Goal: Information Seeking & Learning: Learn about a topic

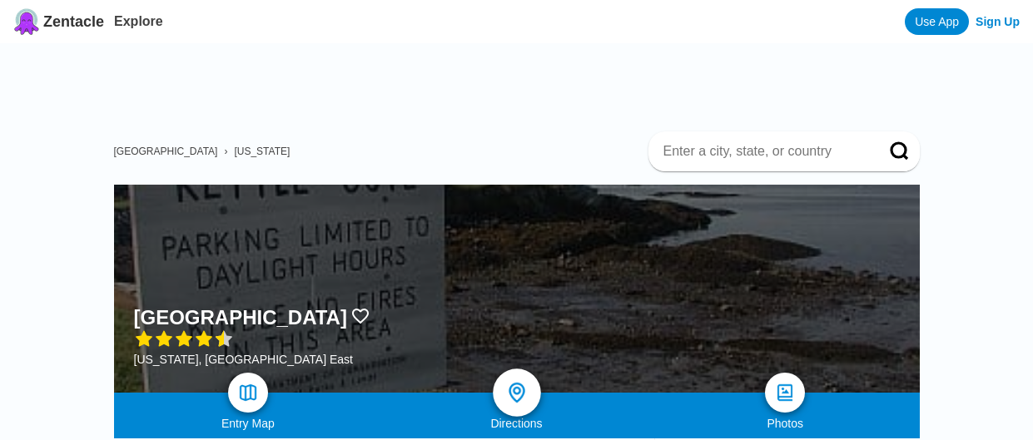
click at [509, 381] on img at bounding box center [516, 393] width 24 height 24
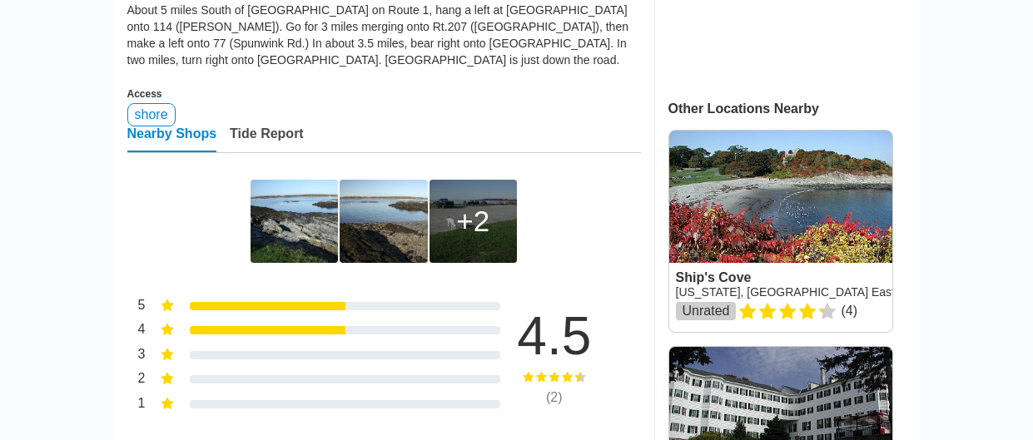
scroll to position [586, 0]
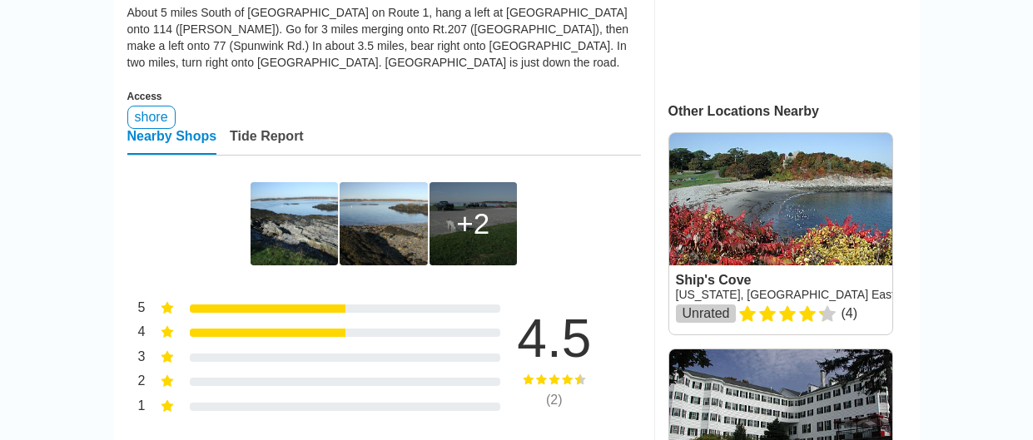
click at [290, 182] on img at bounding box center [293, 223] width 87 height 83
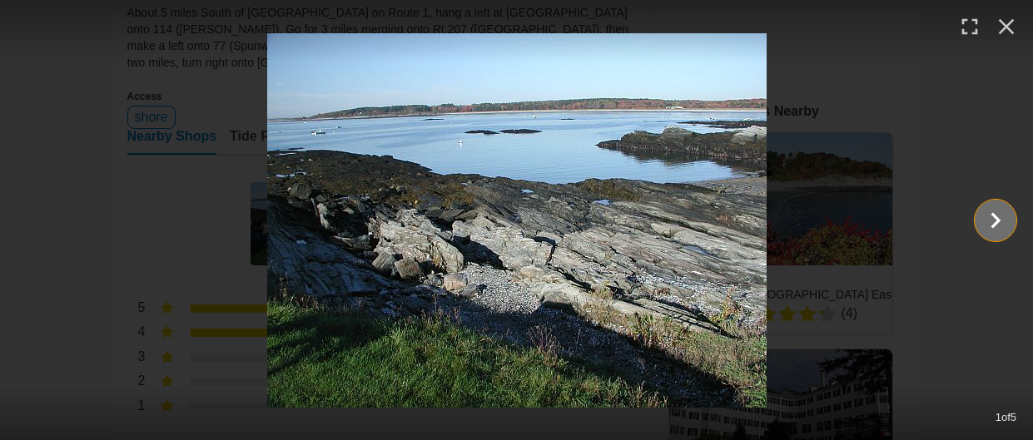
click at [983, 213] on icon "Show slide 2 of 5" at bounding box center [995, 221] width 32 height 40
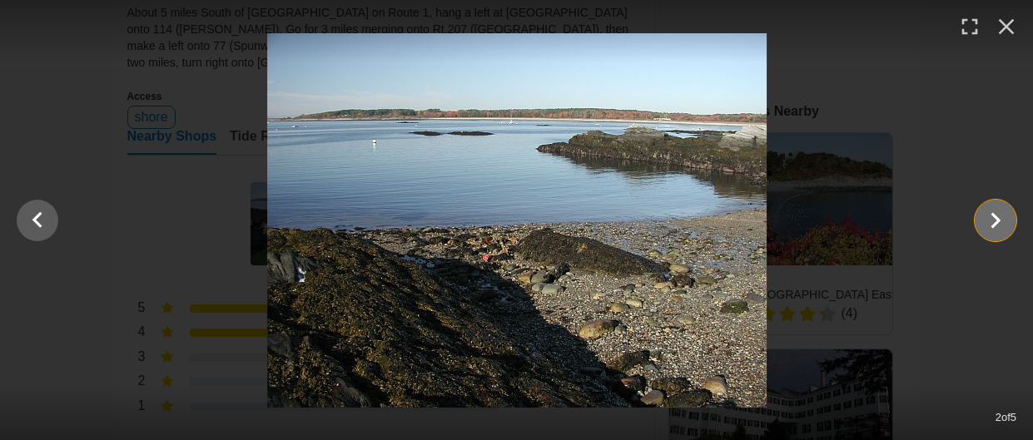
click at [983, 213] on icon "Show slide 3 of 5" at bounding box center [995, 221] width 32 height 40
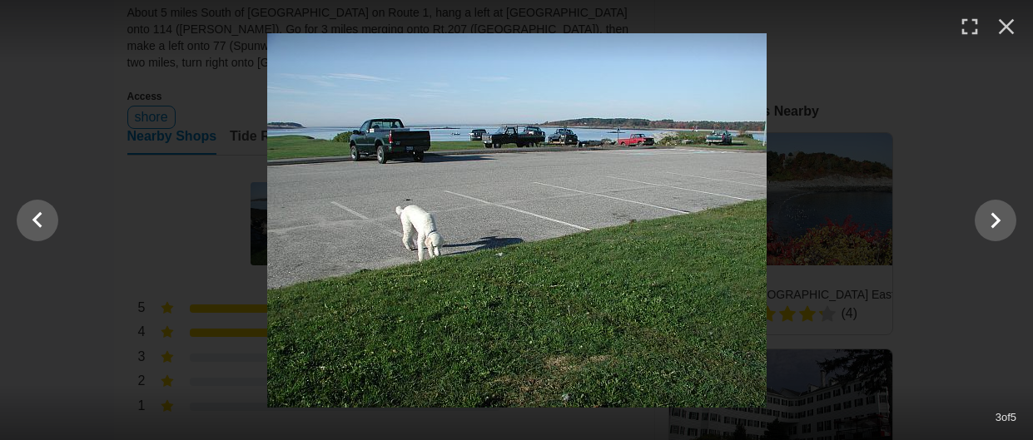
click at [944, 144] on div at bounding box center [516, 220] width 1033 height 374
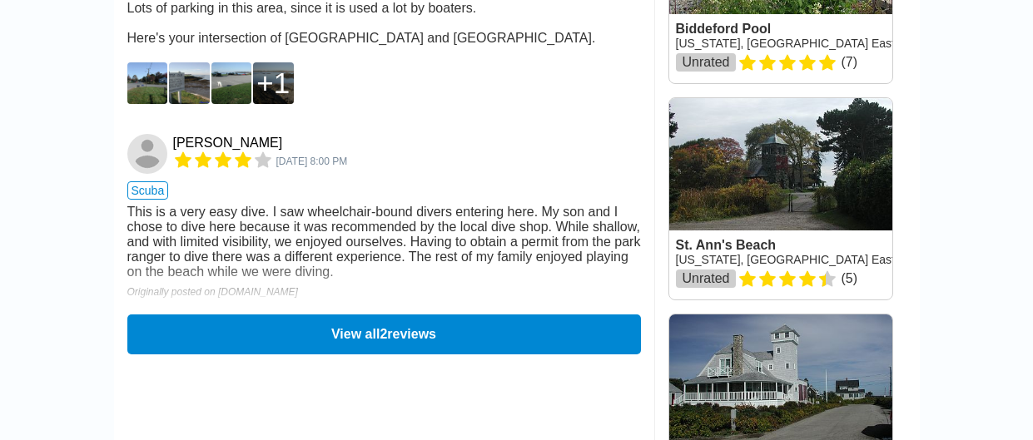
scroll to position [1268, 0]
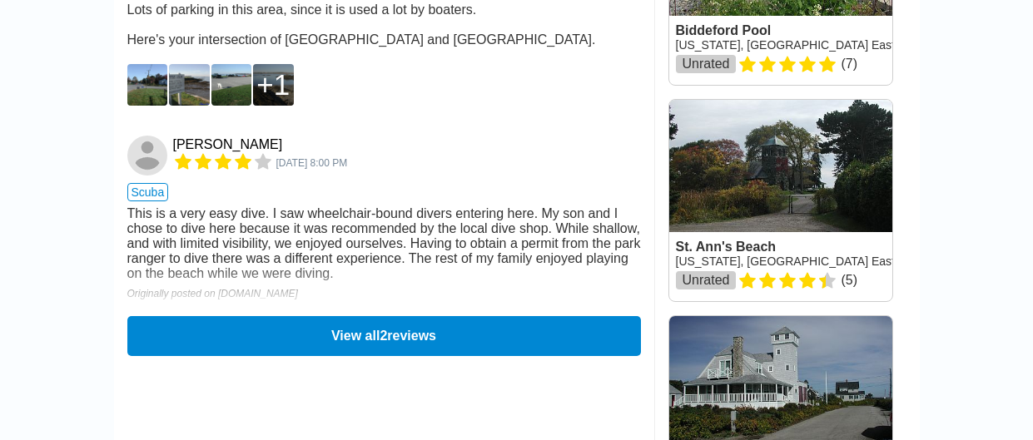
click at [25, 176] on main "United States › Maine Kettle Cove Maine, USA East Entry Map Directions Photos D…" at bounding box center [516, 200] width 1033 height 2851
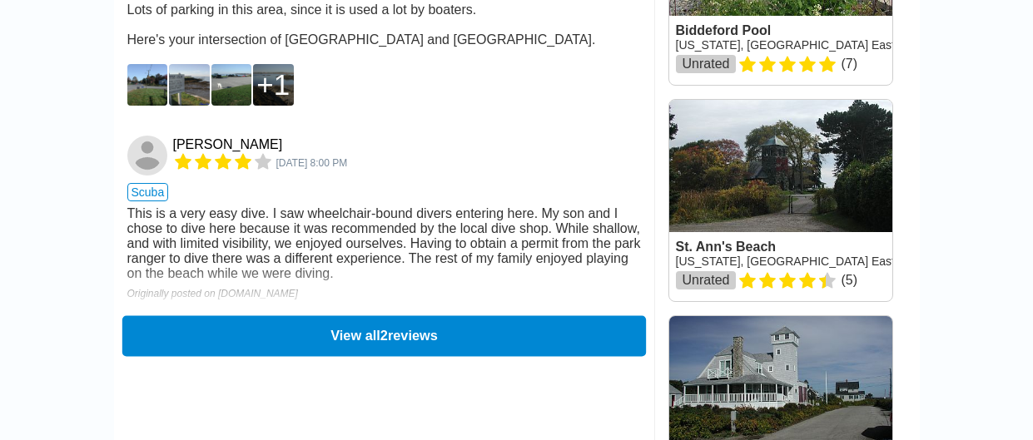
click at [206, 315] on button "View all 2 reviews" at bounding box center [382, 335] width 523 height 41
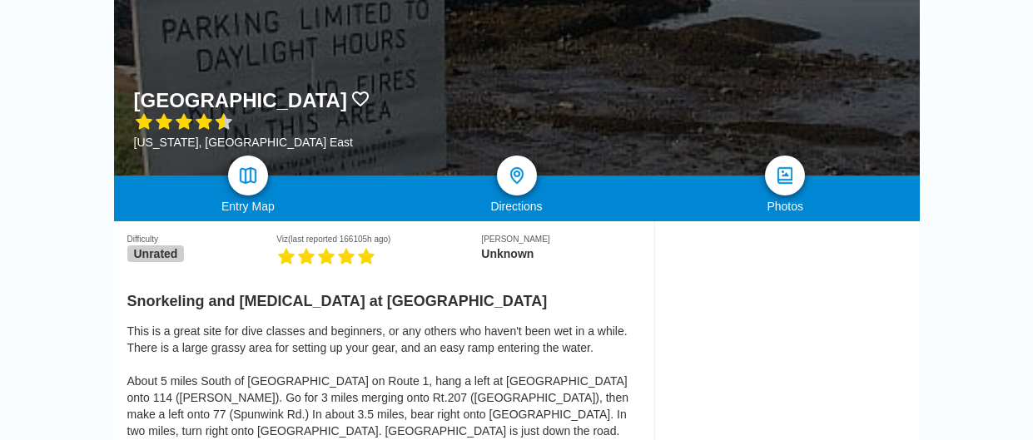
scroll to position [237, 0]
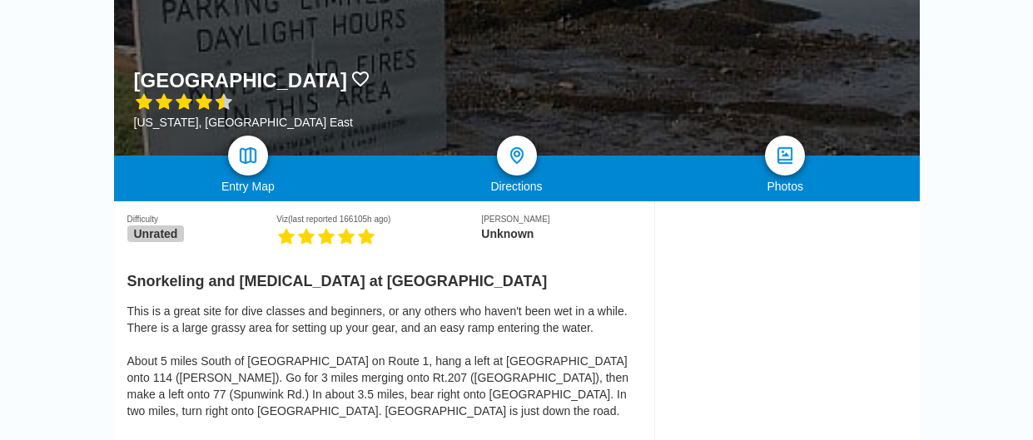
click at [503, 180] on div "Directions" at bounding box center [516, 186] width 269 height 13
click at [789, 144] on img at bounding box center [785, 156] width 24 height 24
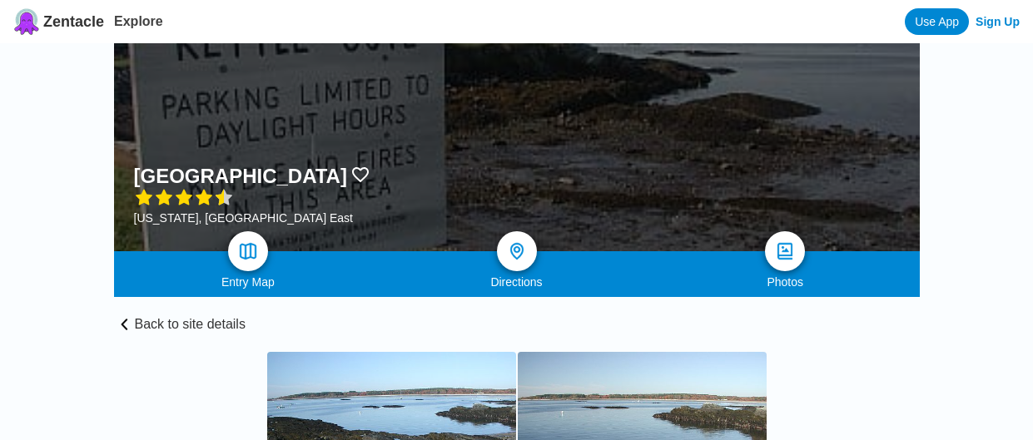
click at [176, 324] on link "Back to site details" at bounding box center [516, 314] width 805 height 35
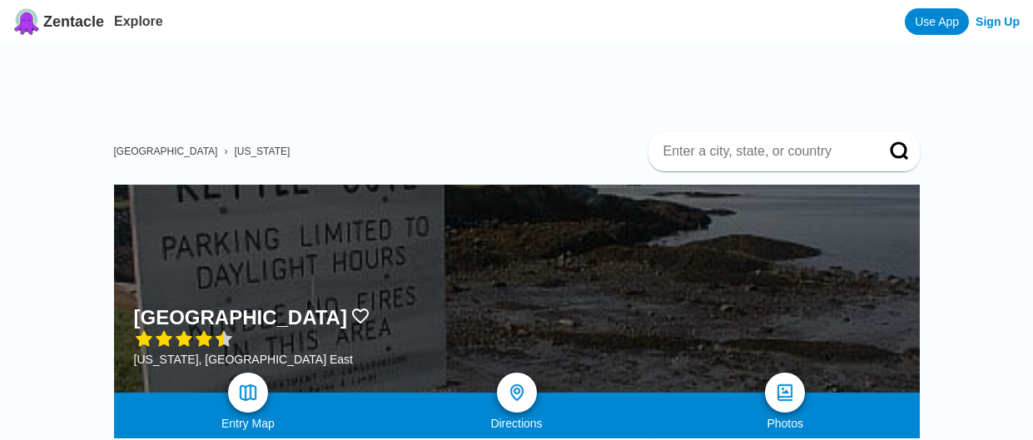
click at [234, 146] on span "[US_STATE]" at bounding box center [262, 152] width 56 height 12
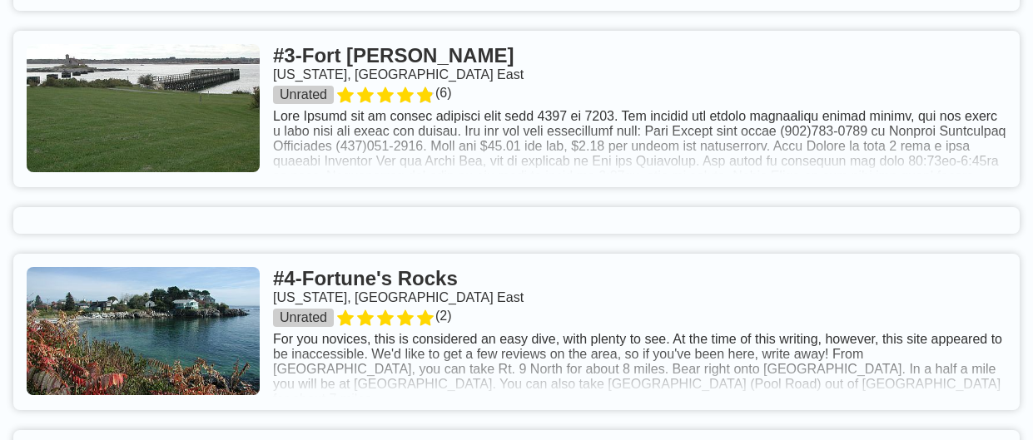
scroll to position [1153, 0]
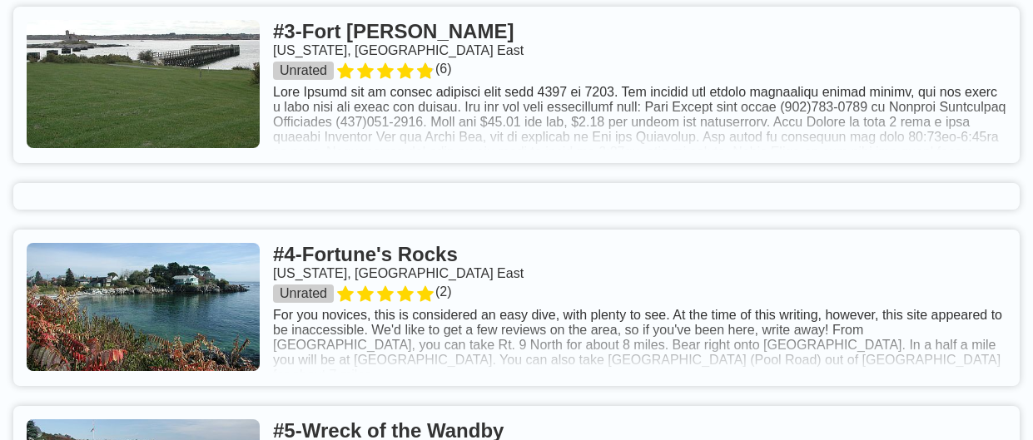
click at [419, 230] on link at bounding box center [516, 308] width 1006 height 156
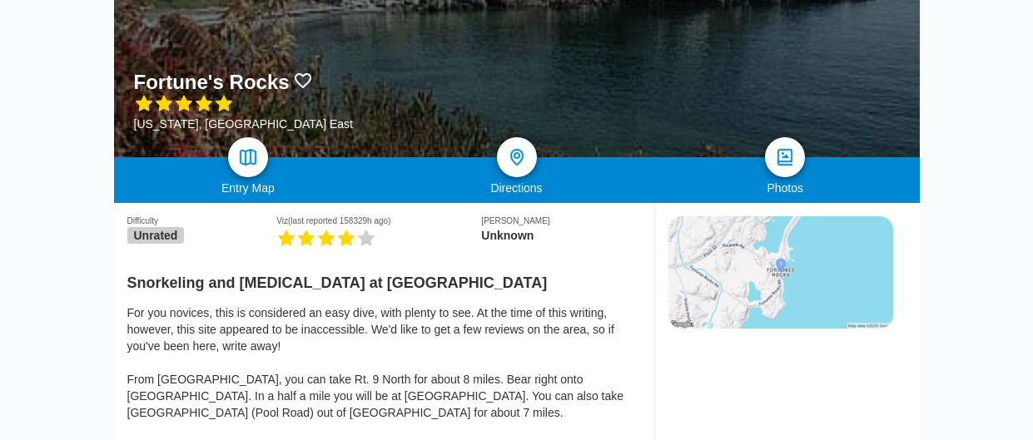
scroll to position [251, 0]
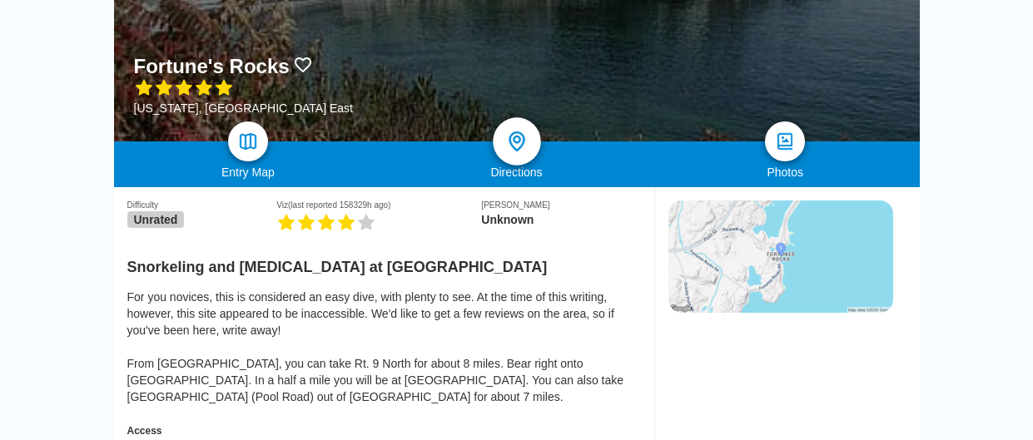
click at [521, 130] on img at bounding box center [516, 142] width 24 height 24
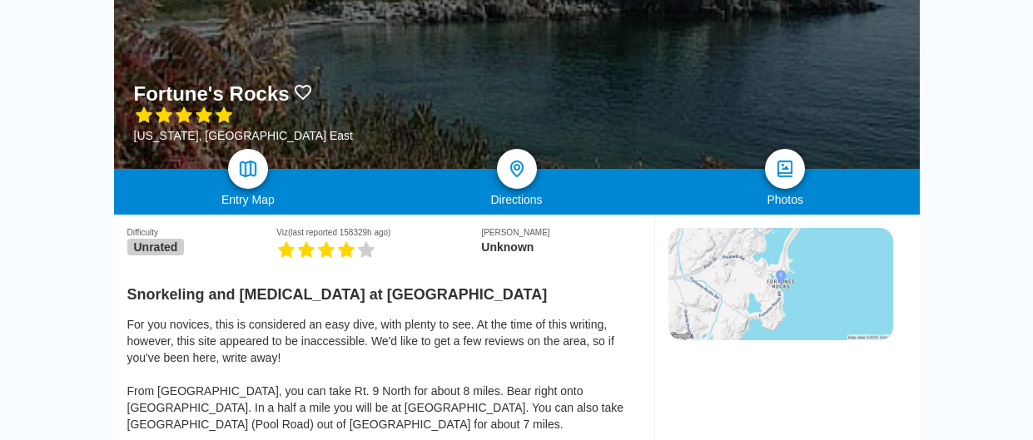
click at [832, 228] on img at bounding box center [780, 284] width 225 height 112
